Goal: Find specific page/section: Find specific page/section

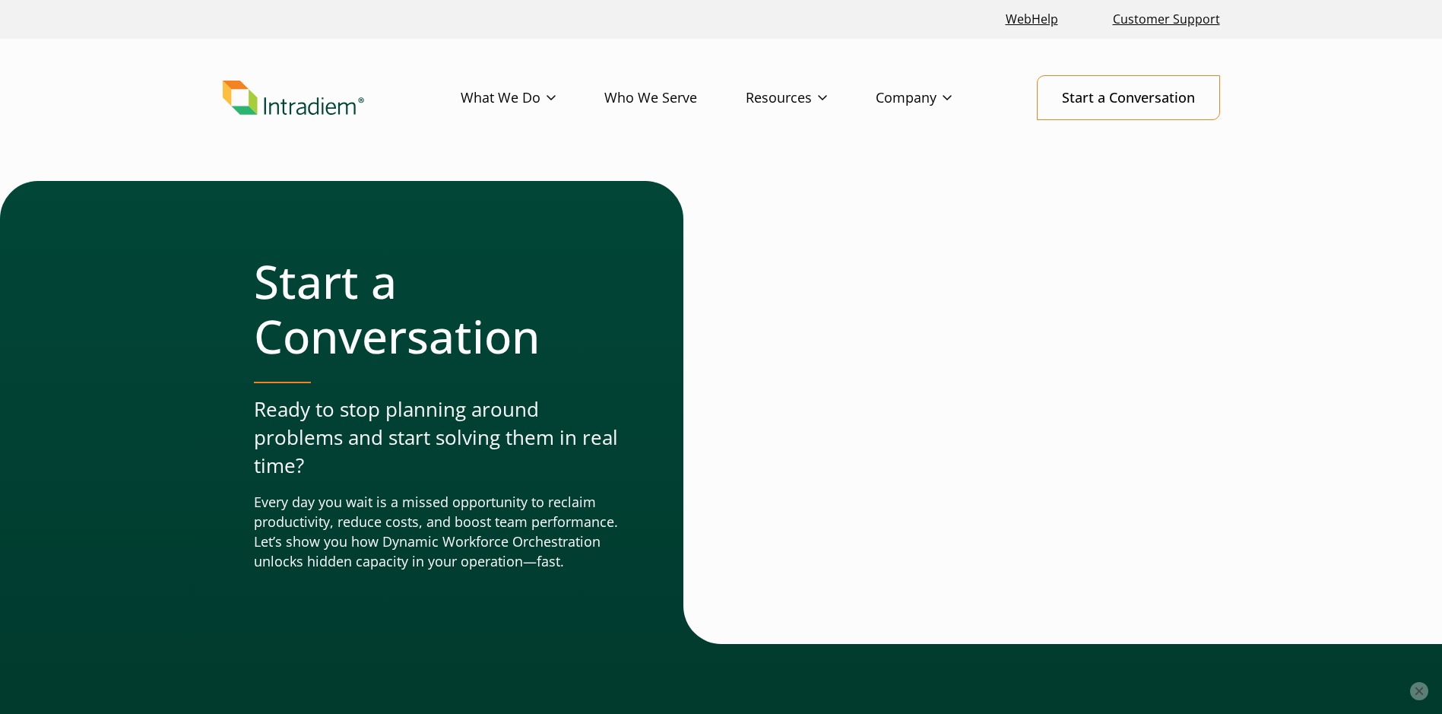
click at [1423, 686] on button "×" at bounding box center [1419, 691] width 18 height 18
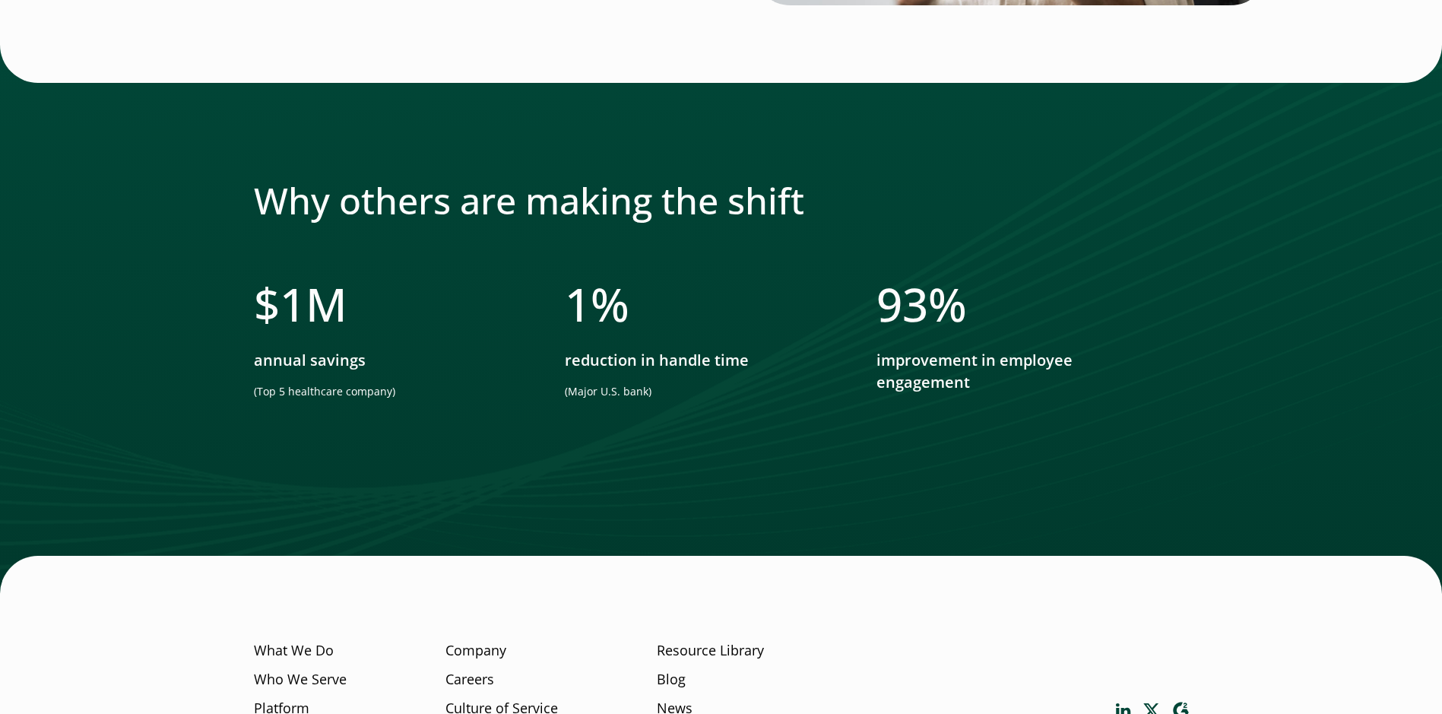
scroll to position [1341, 0]
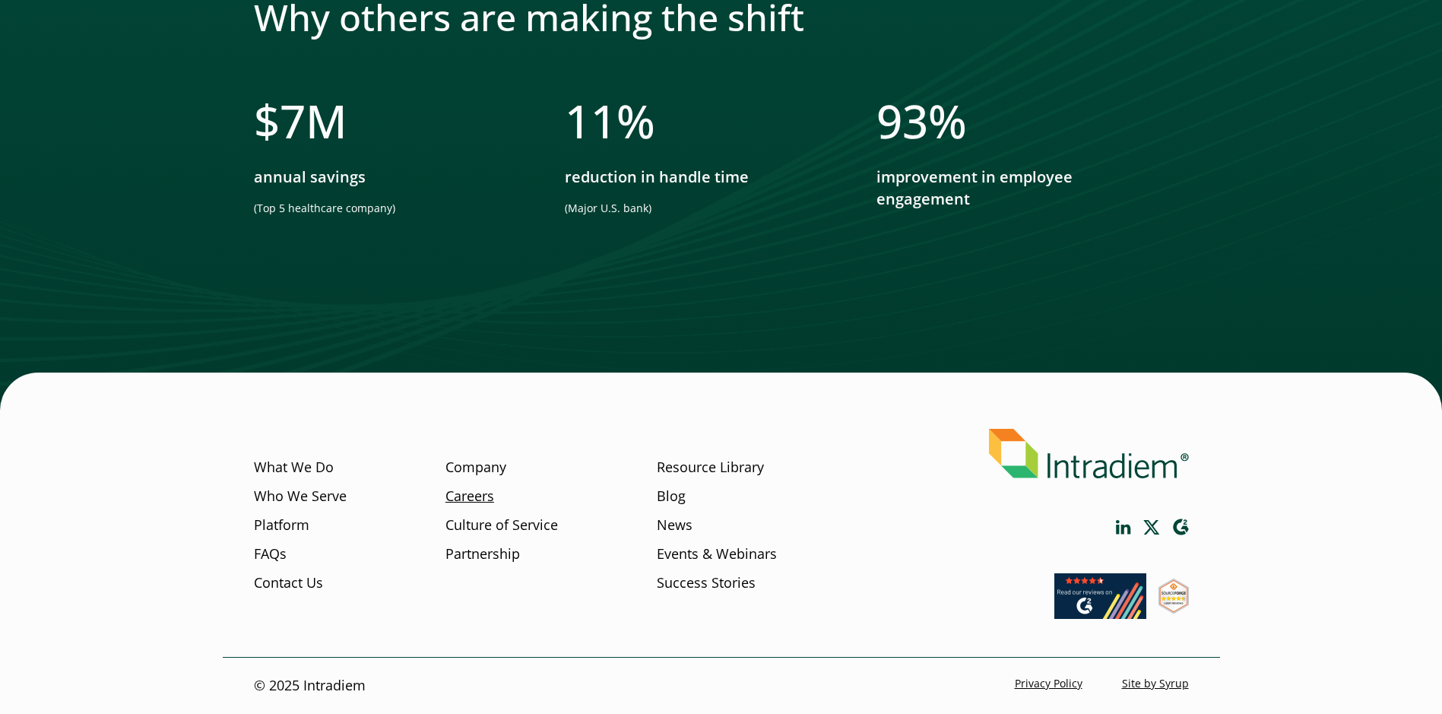
click at [474, 497] on link "Careers" at bounding box center [470, 497] width 49 height 20
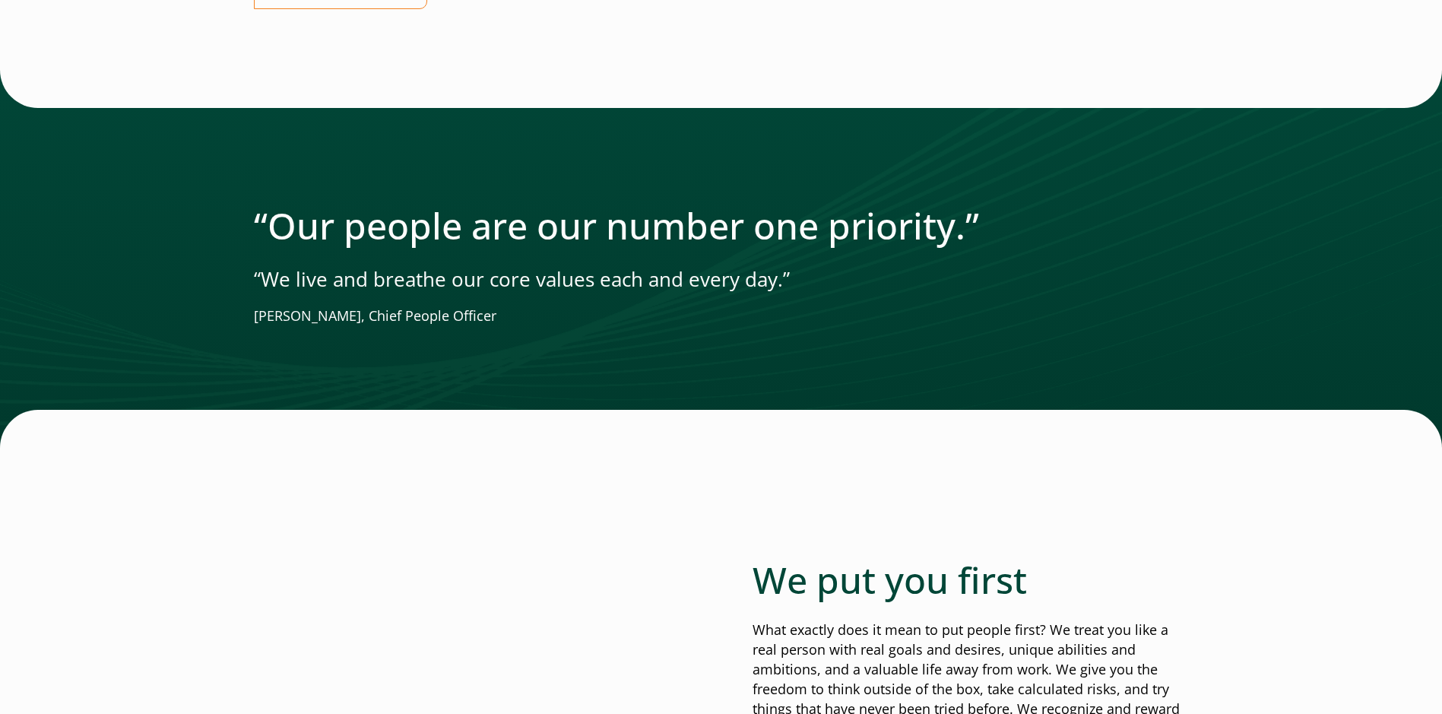
scroll to position [1977, 0]
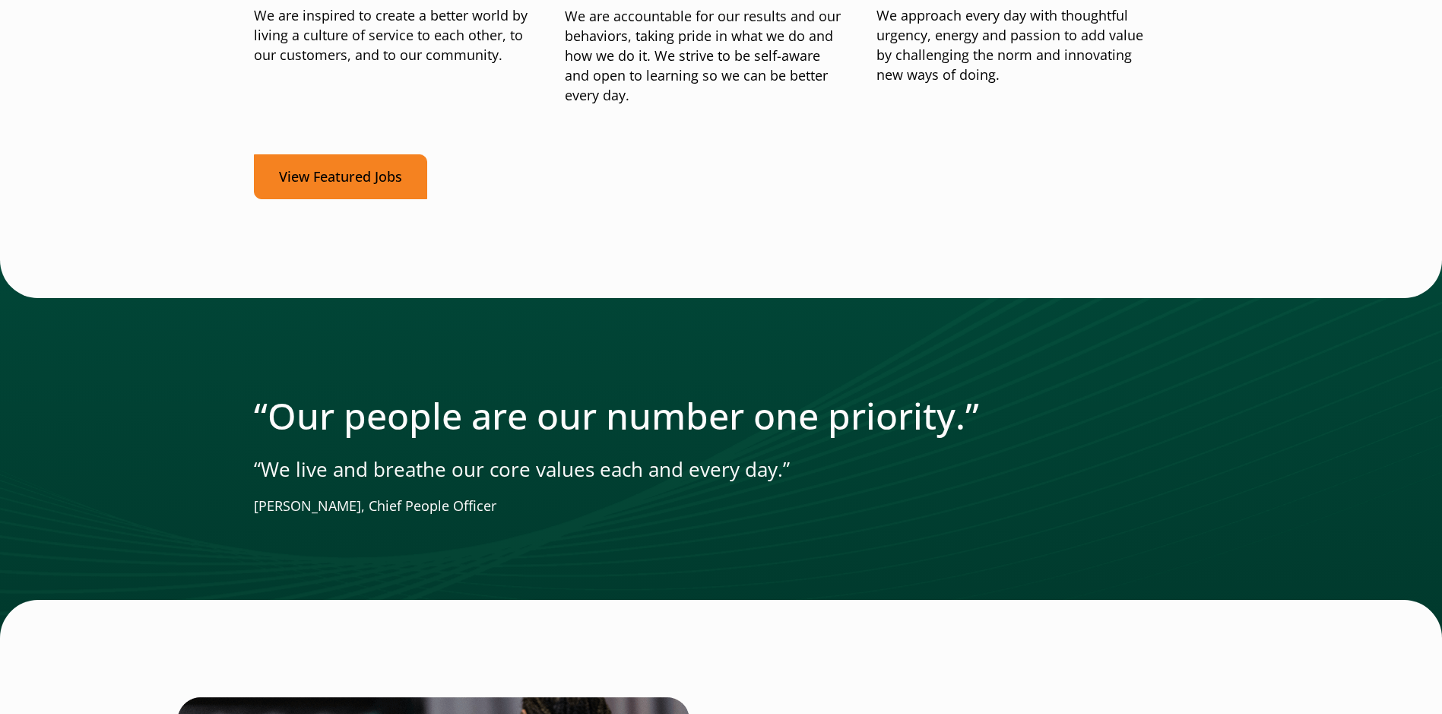
click at [384, 174] on link "View Featured Jobs" at bounding box center [340, 176] width 173 height 45
